Goal: Participate in discussion: Engage in conversation with other users on a specific topic

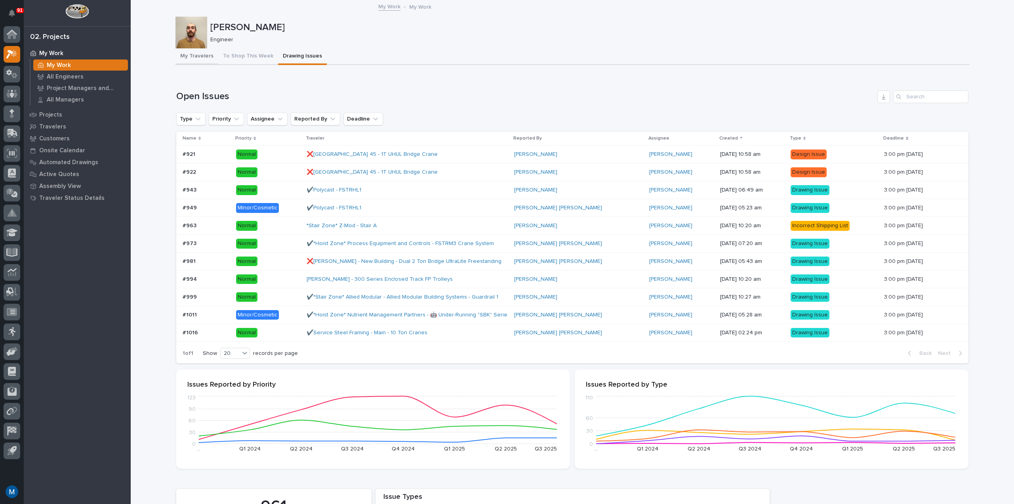
click at [180, 55] on button "My Travelers" at bounding box center [197, 56] width 43 height 17
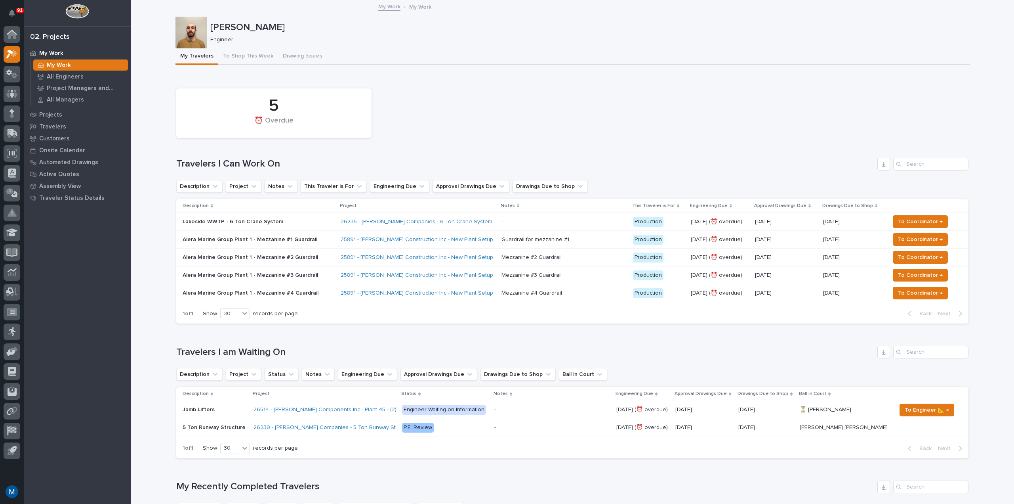
click at [299, 242] on p "Alera Marine Group Plant 1 - Mezzanine #1 Guardrail" at bounding box center [252, 239] width 139 height 7
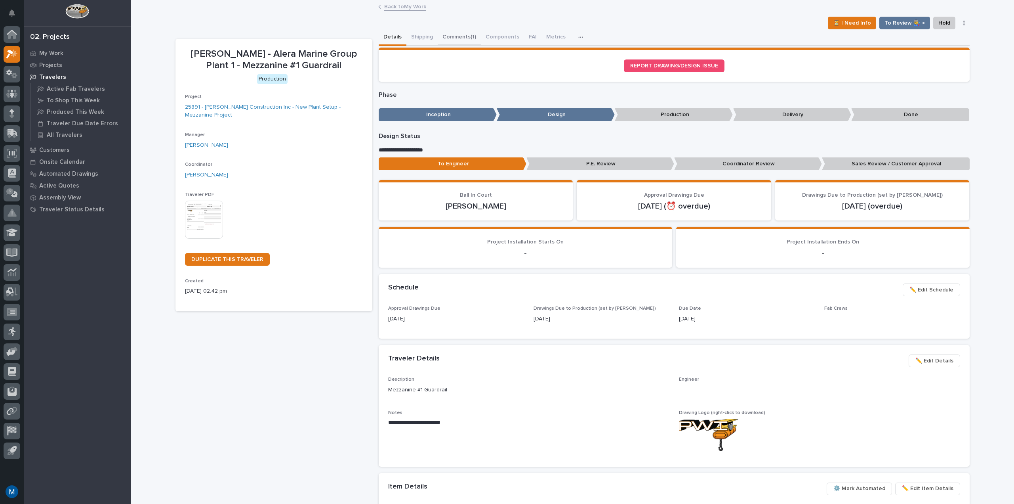
click at [462, 45] on button "Comments (1)" at bounding box center [459, 37] width 43 height 17
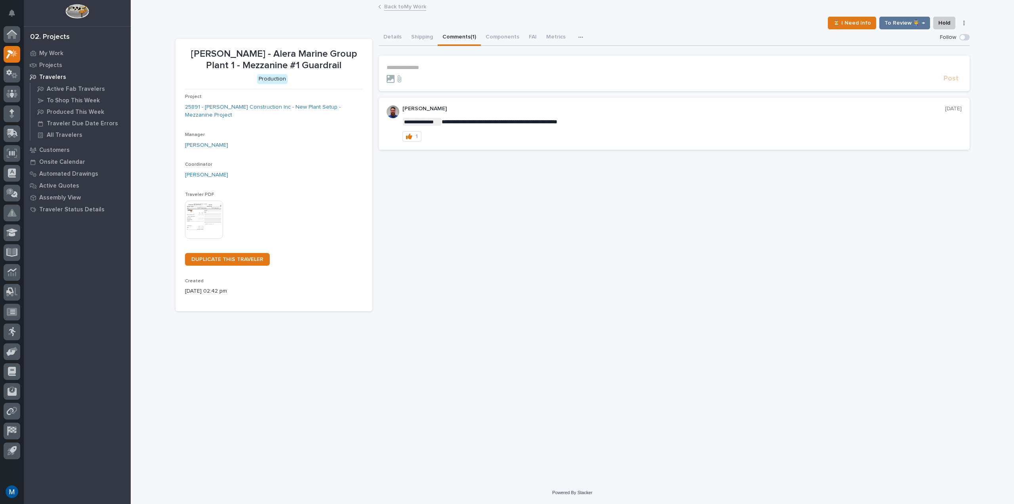
click at [450, 64] on p "**********" at bounding box center [674, 67] width 575 height 7
click at [429, 81] on span "[PERSON_NAME]" at bounding box center [411, 79] width 44 height 6
click at [462, 72] on p "**********" at bounding box center [674, 68] width 575 height 8
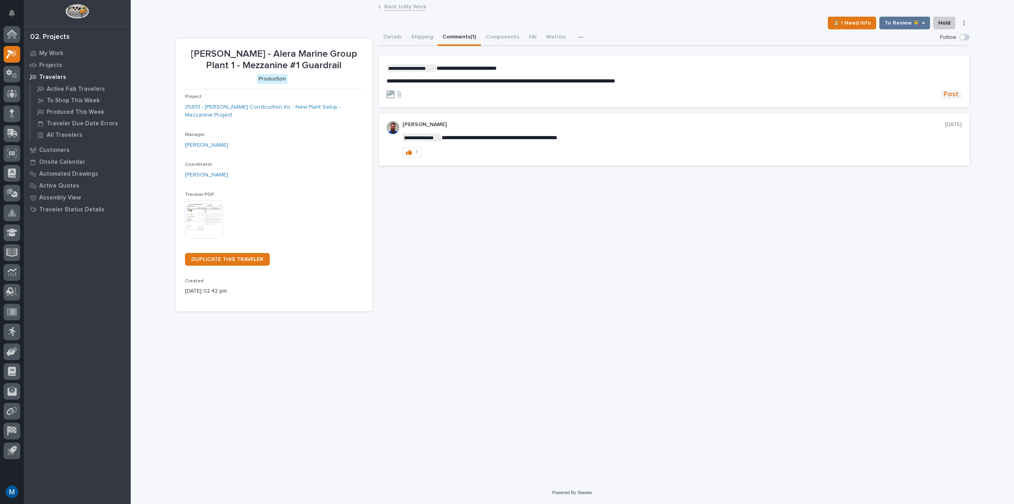
click at [956, 94] on span "Post" at bounding box center [951, 94] width 15 height 9
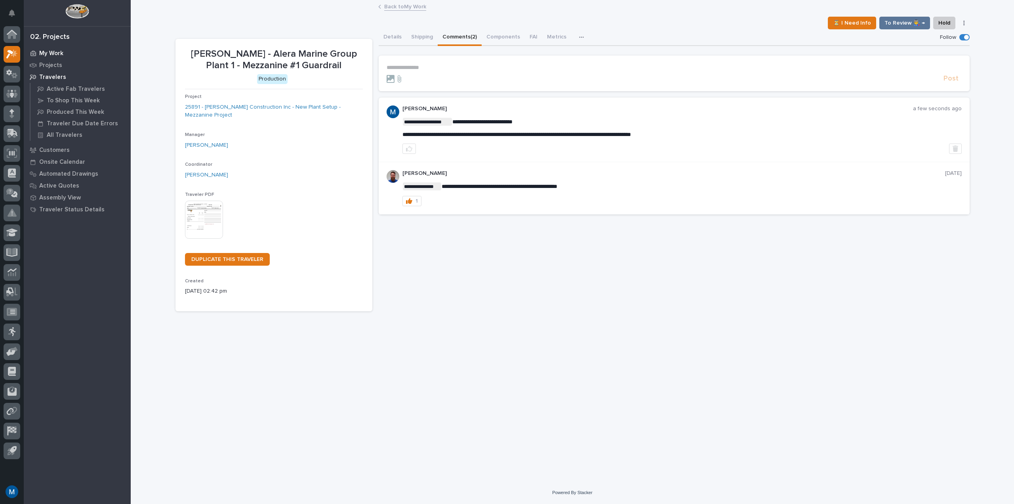
click at [58, 57] on p "My Work" at bounding box center [51, 53] width 24 height 7
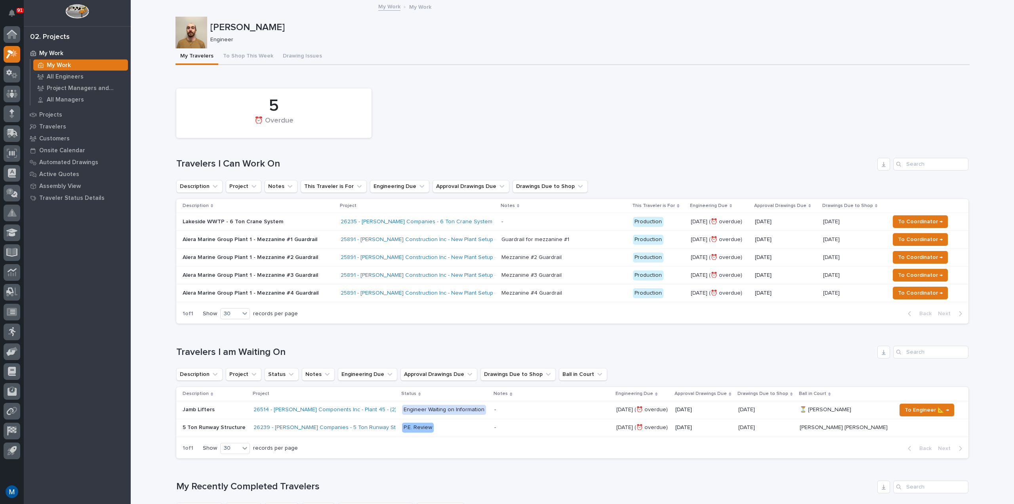
scroll to position [158, 0]
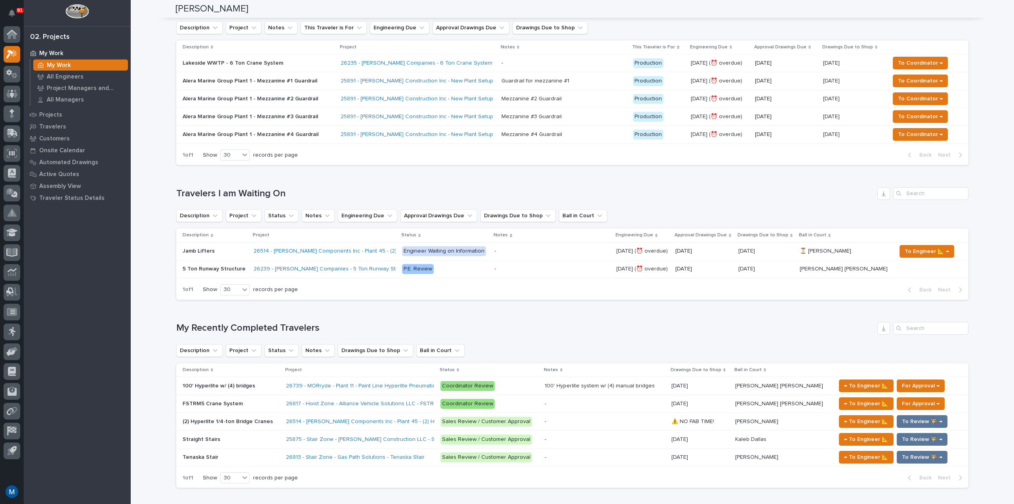
click at [327, 82] on div "Alera Marine Group Plant 1 - Mezzanine #1 Guardrail" at bounding box center [259, 80] width 152 height 13
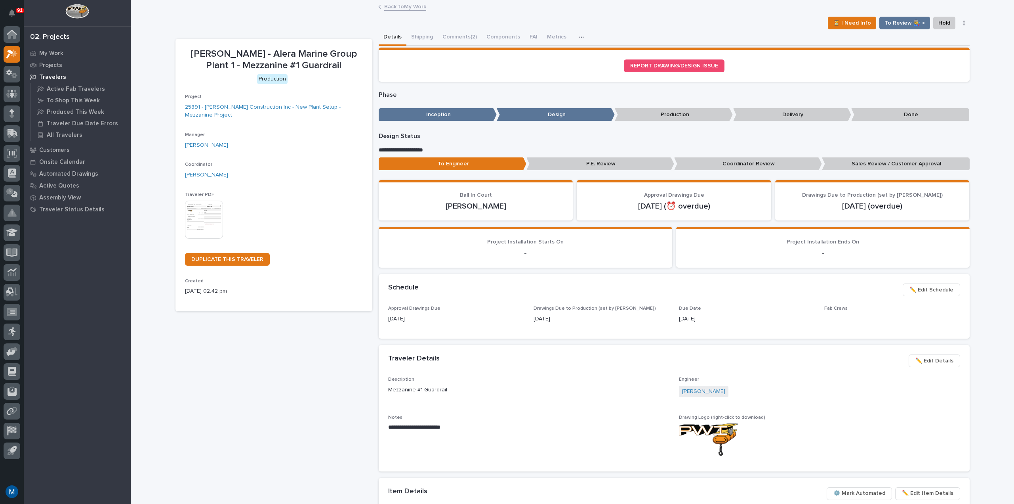
click at [710, 173] on div "To Engineer P.E. Review Coordinator Review Sales Review / Customer Approval" at bounding box center [674, 165] width 591 height 16
click at [716, 159] on p "Coordinator Review" at bounding box center [748, 163] width 148 height 13
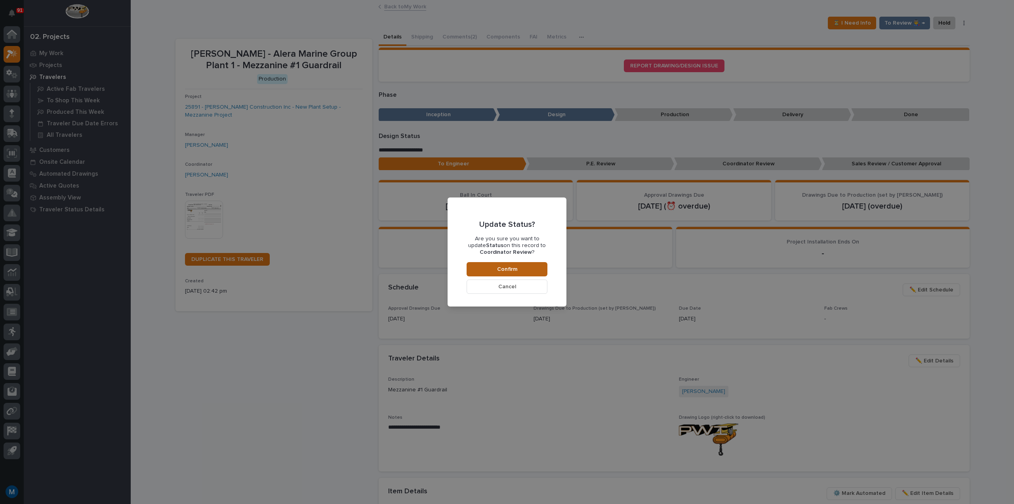
click at [520, 265] on button "Confirm" at bounding box center [507, 269] width 81 height 14
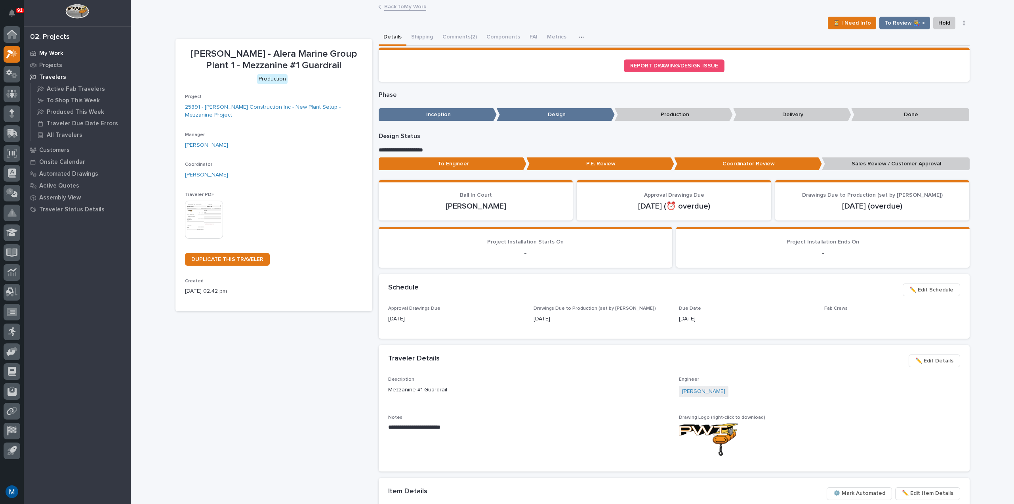
click at [52, 50] on p "My Work" at bounding box center [51, 53] width 24 height 7
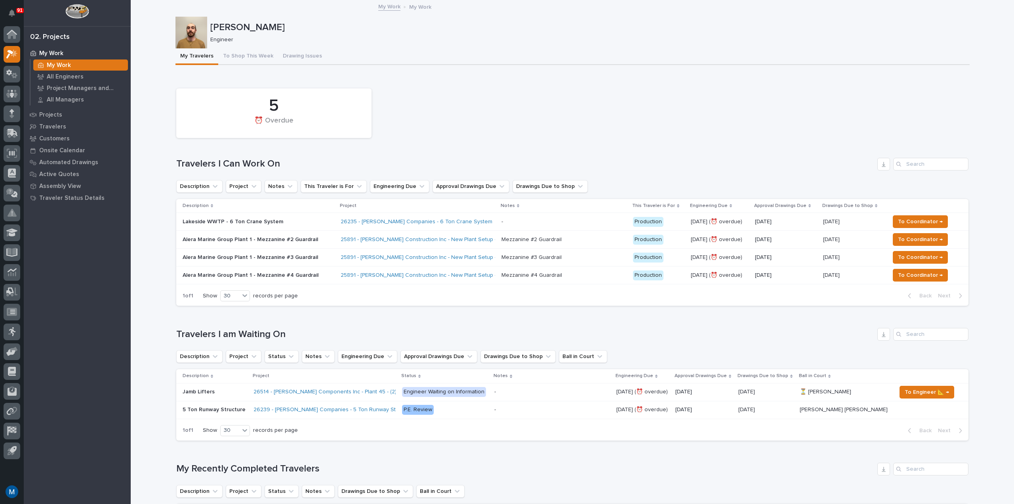
click at [453, 124] on div "5 ⏰ Overdue" at bounding box center [572, 112] width 800 height 57
click at [781, 468] on h1 "My Recently Completed Travelers" at bounding box center [525, 468] width 698 height 11
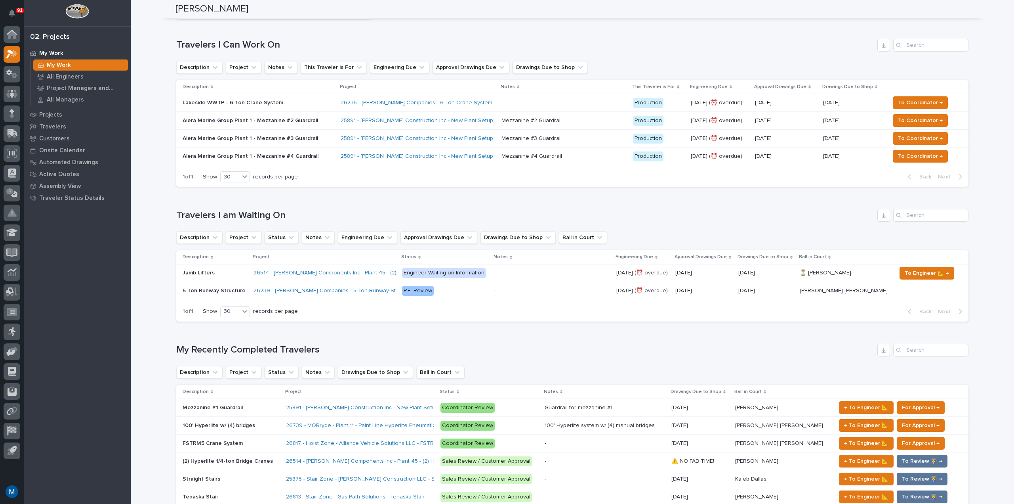
scroll to position [198, 0]
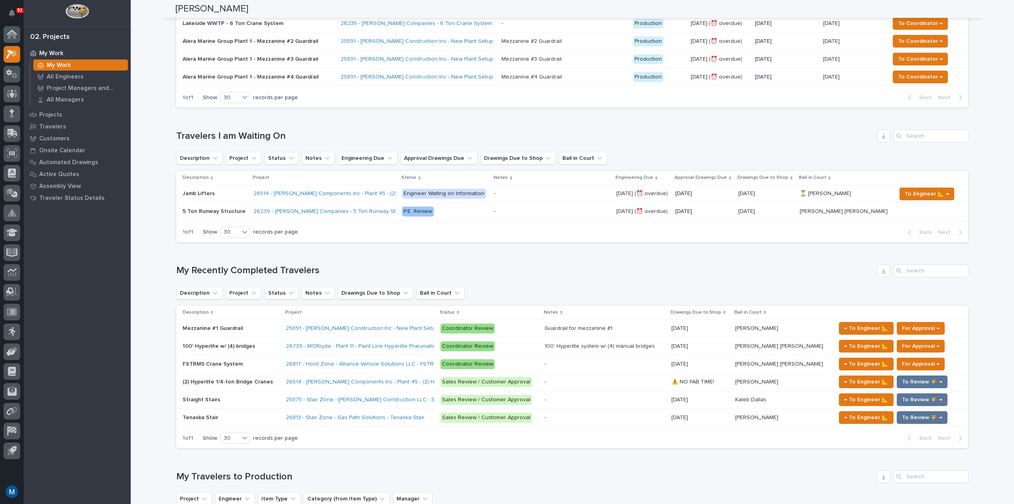
click at [250, 328] on p at bounding box center [231, 328] width 97 height 7
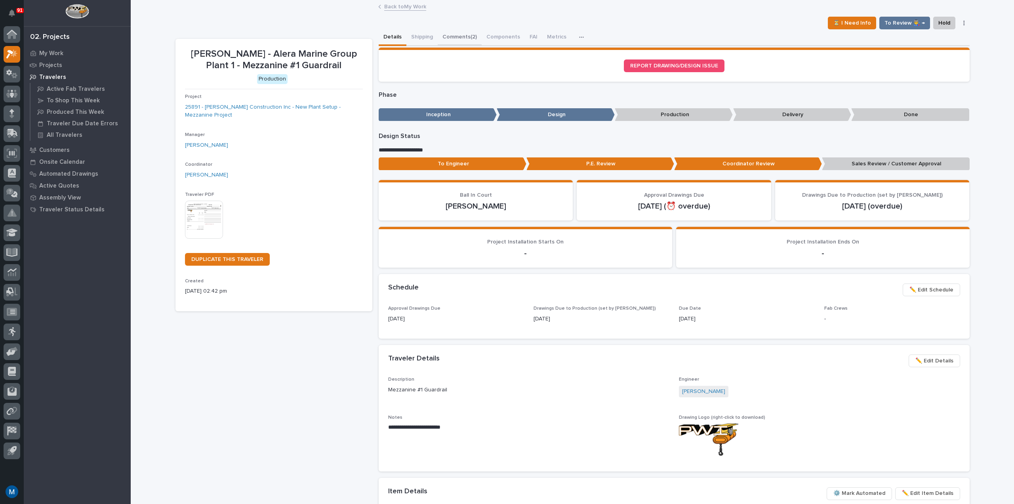
click at [462, 38] on button "Comments (2)" at bounding box center [460, 37] width 44 height 17
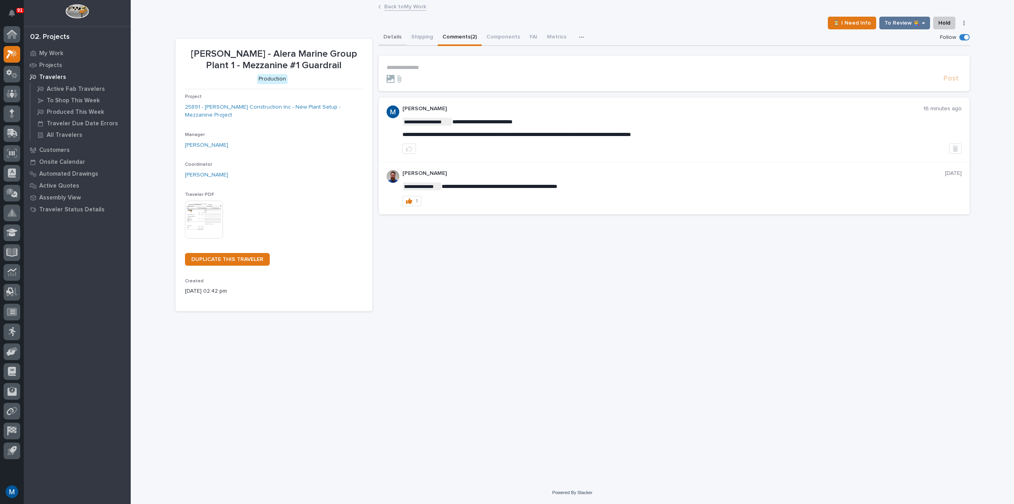
click at [379, 37] on button "Details" at bounding box center [393, 37] width 28 height 17
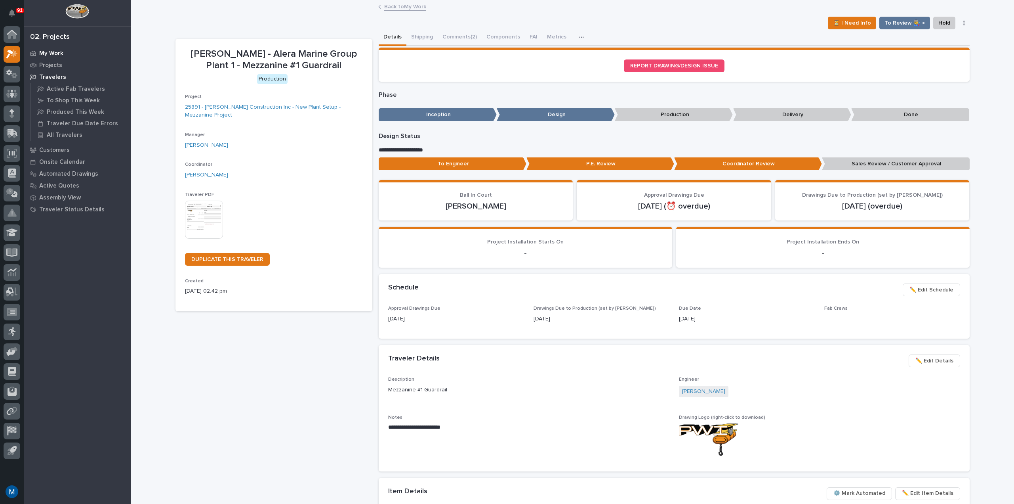
click at [58, 52] on p "My Work" at bounding box center [51, 53] width 24 height 7
